Goal: Information Seeking & Learning: Check status

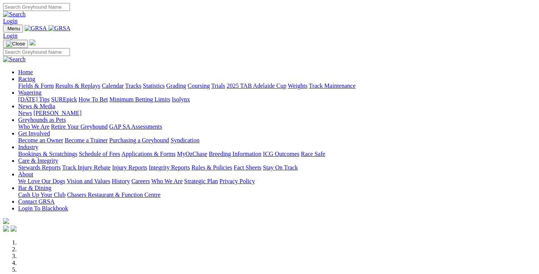
click at [97, 83] on link "Results & Replays" at bounding box center [77, 86] width 45 height 6
